Goal: Information Seeking & Learning: Learn about a topic

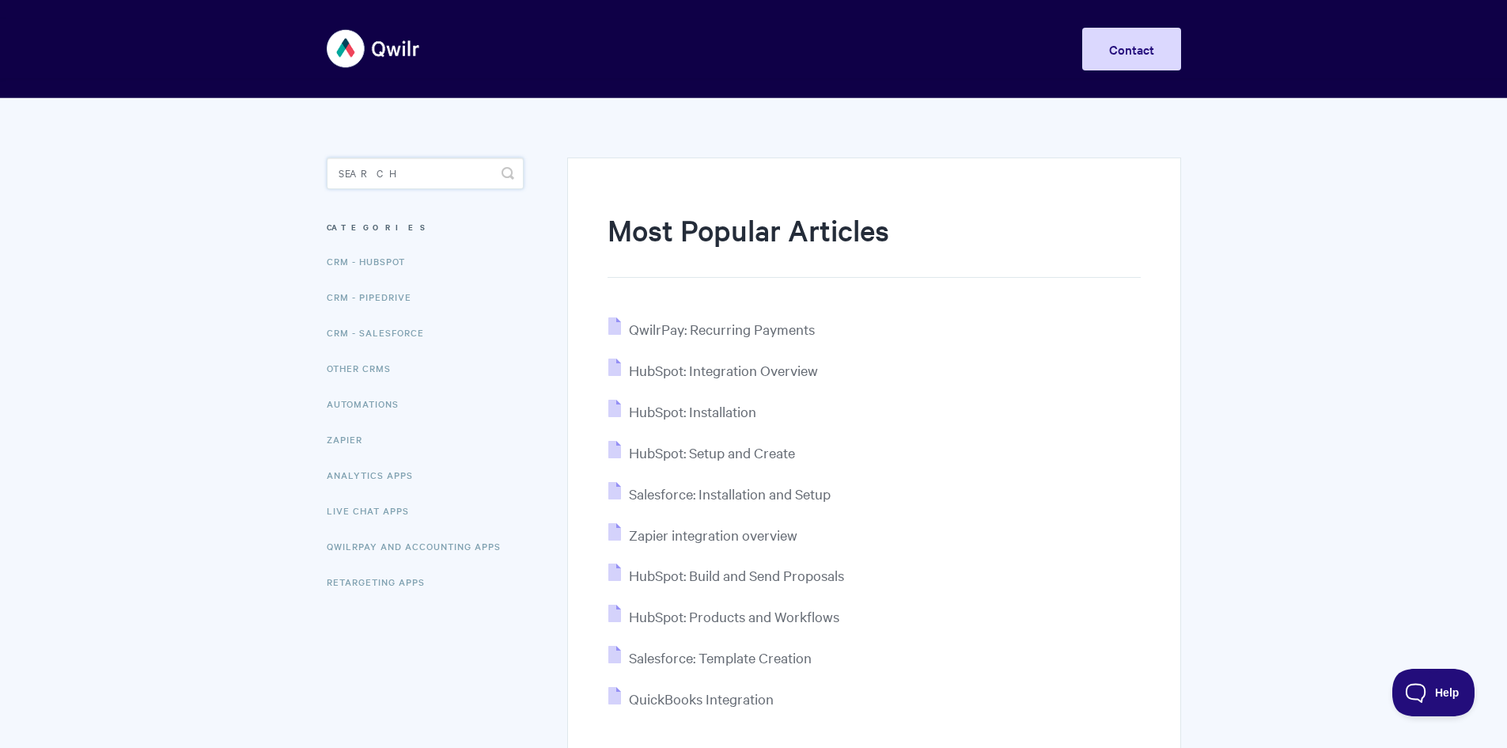
click at [417, 174] on input "Search" at bounding box center [425, 173] width 197 height 32
type input "a"
type input "paypal"
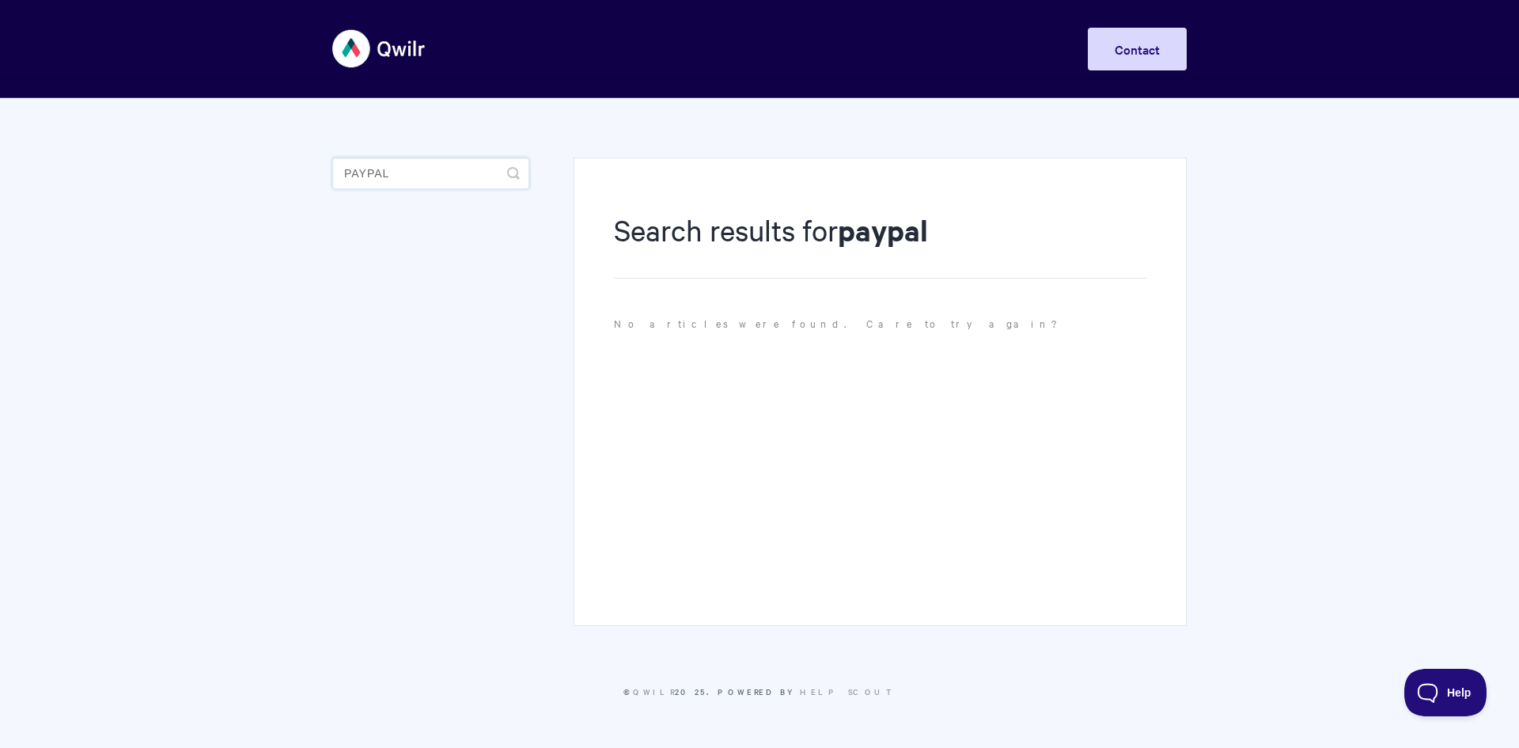
drag, startPoint x: 434, startPoint y: 172, endPoint x: 307, endPoint y: 173, distance: 126.6
click at [307, 173] on body "Toggle Navigation Home Getting Started Creating & Editing Pages Sharing & Analy…" at bounding box center [759, 369] width 1519 height 738
type input "stripe"
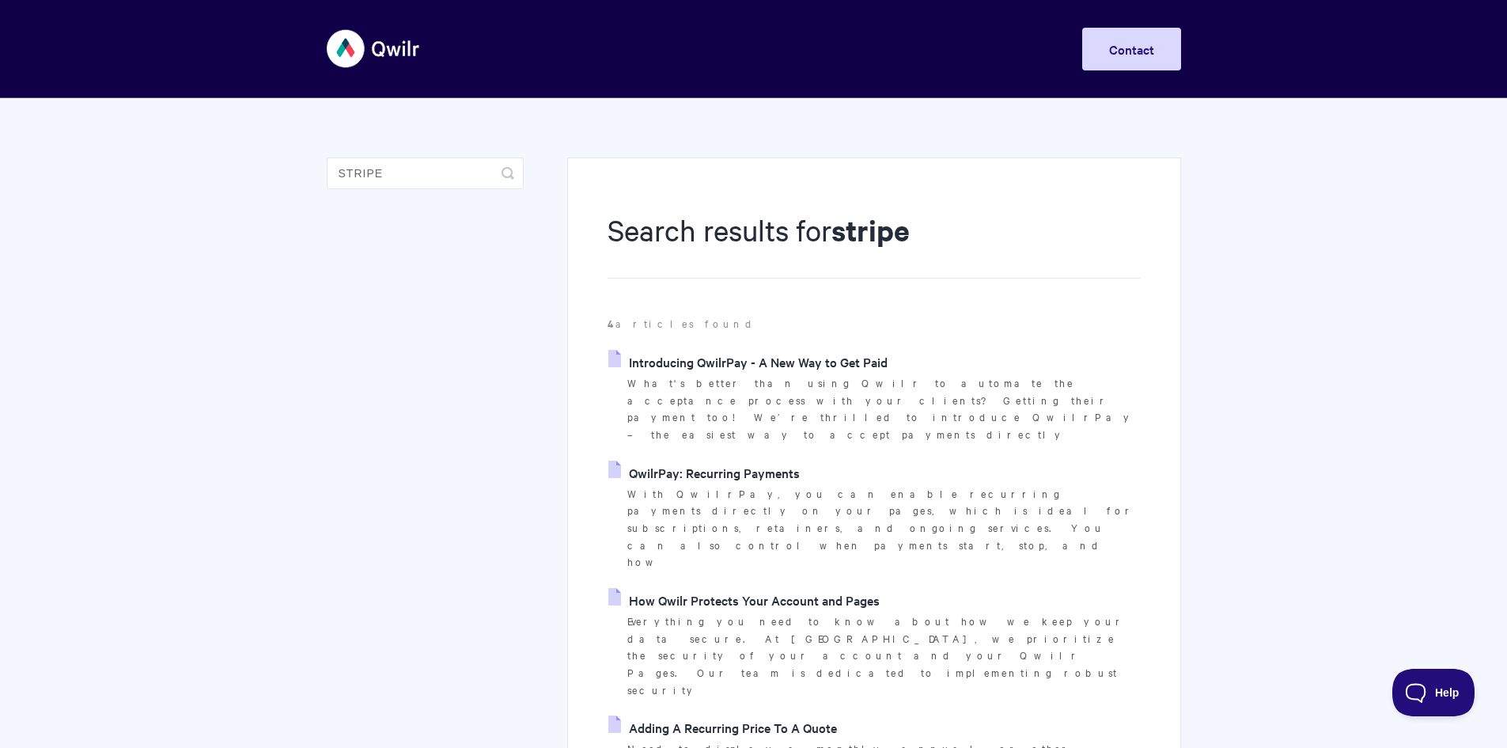
click at [752, 354] on link "Introducing QwilrPay - A New Way to Get Paid" at bounding box center [747, 362] width 279 height 24
